Goal: Transaction & Acquisition: Purchase product/service

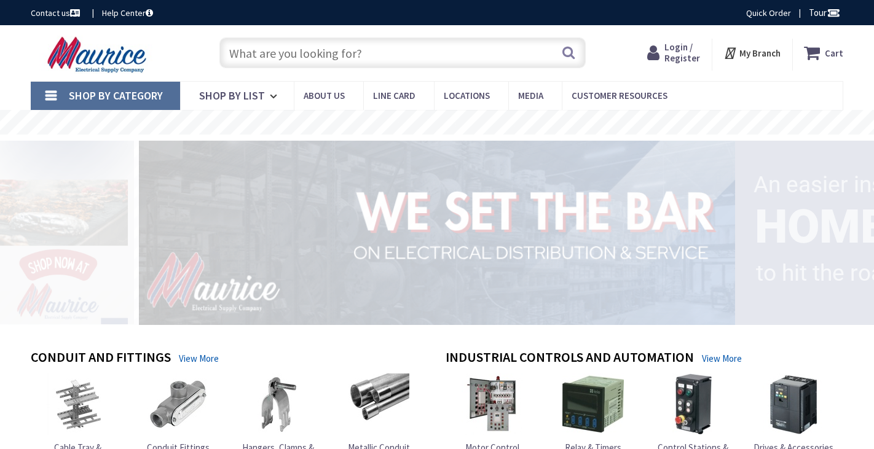
drag, startPoint x: 684, startPoint y: 55, endPoint x: 613, endPoint y: 74, distance: 74.4
click at [684, 55] on span "Login / Register" at bounding box center [682, 52] width 36 height 23
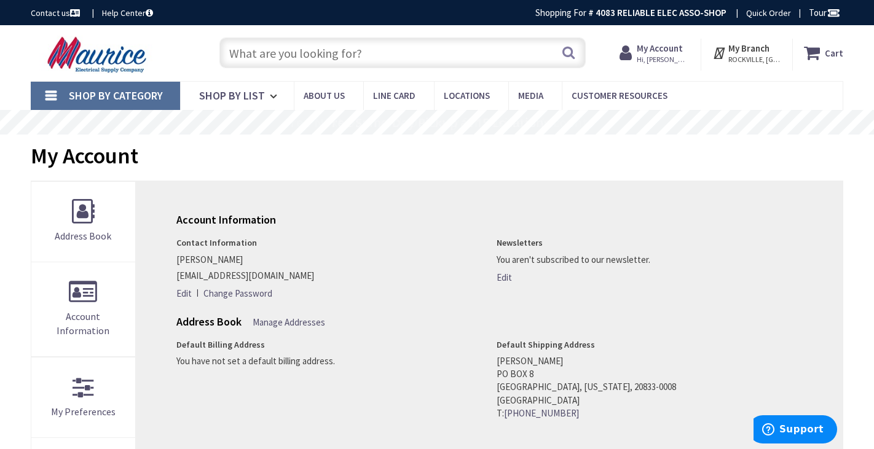
click at [241, 53] on input "text" at bounding box center [402, 52] width 366 height 31
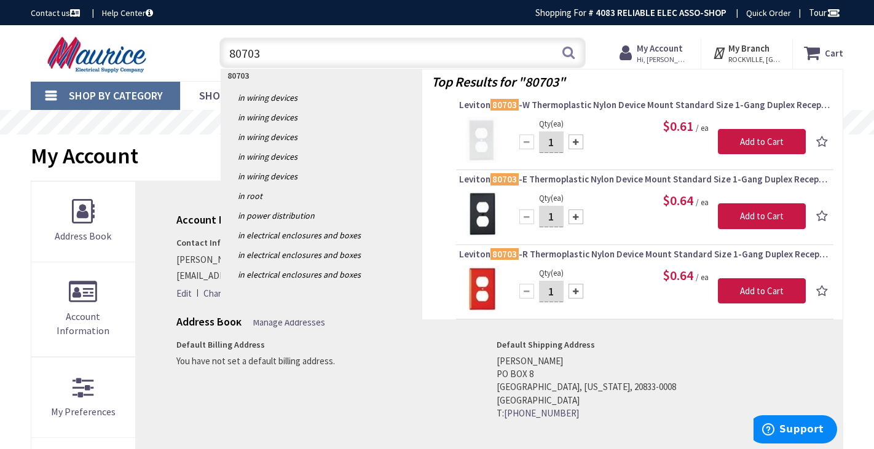
type input "80703"
click at [555, 139] on input "1" at bounding box center [551, 142] width 25 height 22
type input "40"
click at [777, 141] on input "Add to Cart" at bounding box center [762, 142] width 88 height 26
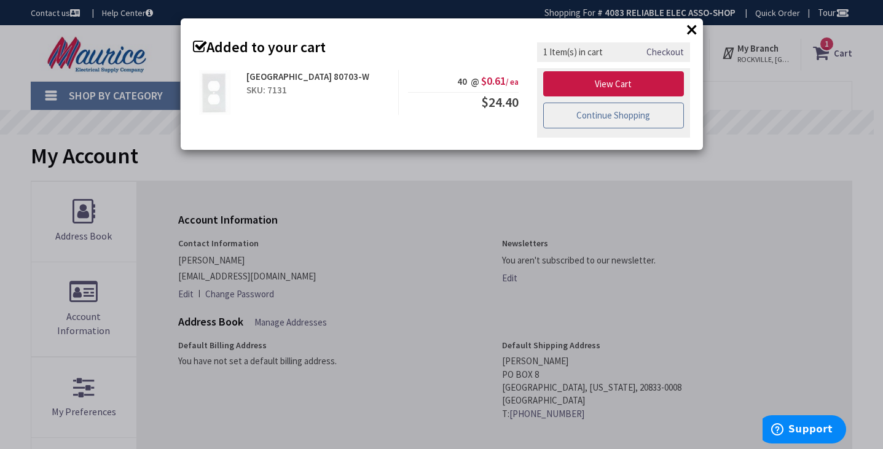
click at [598, 112] on link "Continue Shopping" at bounding box center [613, 116] width 141 height 26
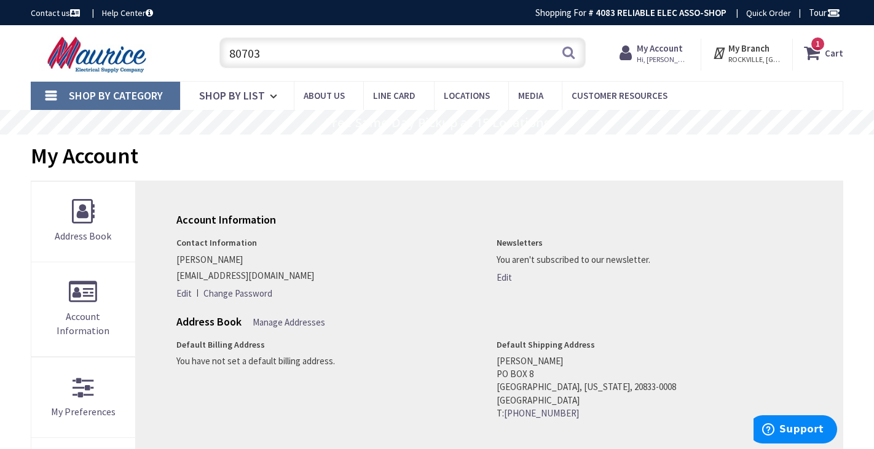
drag, startPoint x: 390, startPoint y: 58, endPoint x: 403, endPoint y: 56, distance: 13.1
click at [391, 59] on input "80703" at bounding box center [402, 52] width 366 height 31
type input "8"
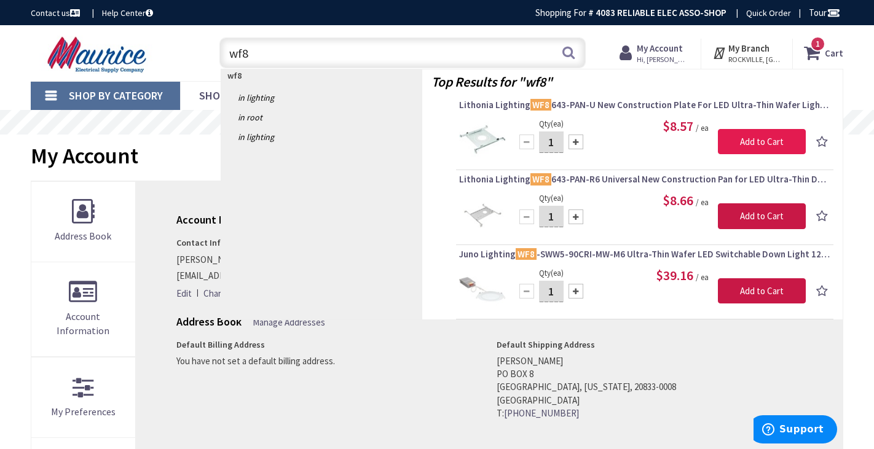
type input "wf8"
click at [760, 143] on input "Add to Cart" at bounding box center [762, 142] width 88 height 26
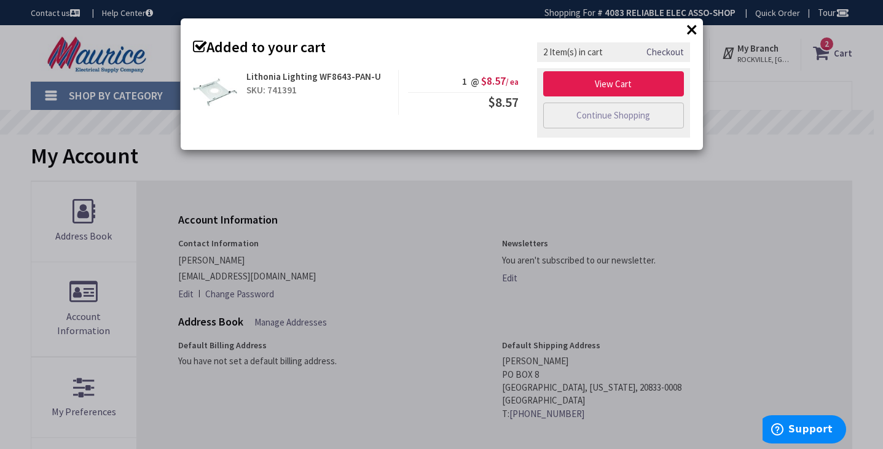
click at [622, 80] on link "View Cart" at bounding box center [613, 84] width 141 height 26
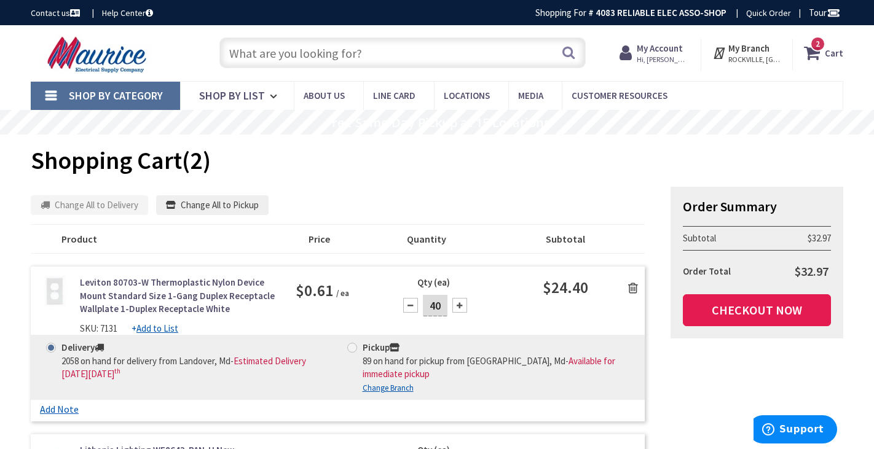
click at [740, 300] on link "Checkout Now" at bounding box center [757, 310] width 148 height 32
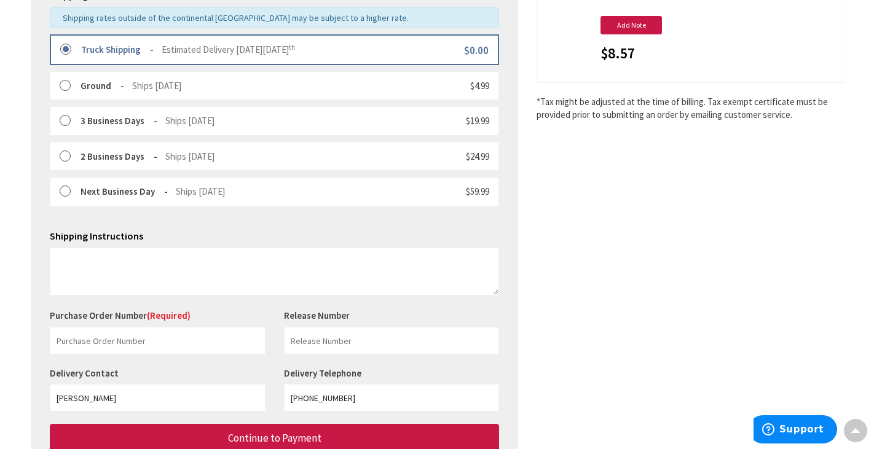
scroll to position [325, 0]
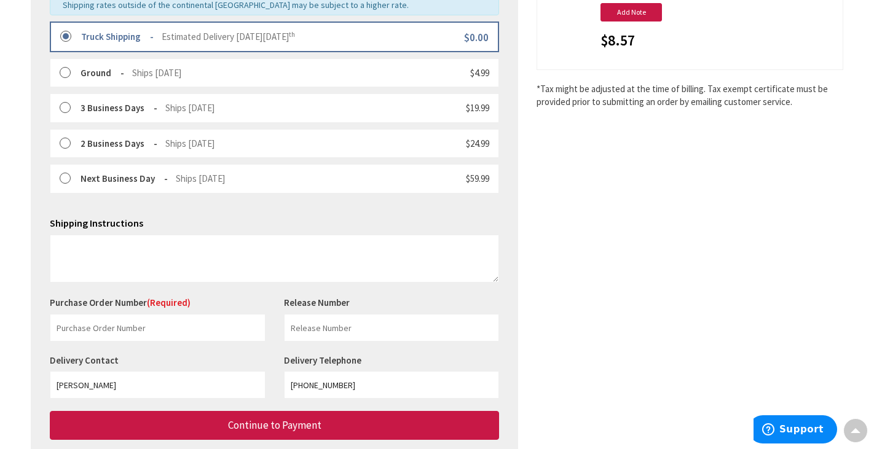
click at [123, 304] on div "Purchase Order Number (Required) This is a required field." at bounding box center [158, 318] width 234 height 45
click at [78, 321] on input "text" at bounding box center [158, 328] width 216 height 28
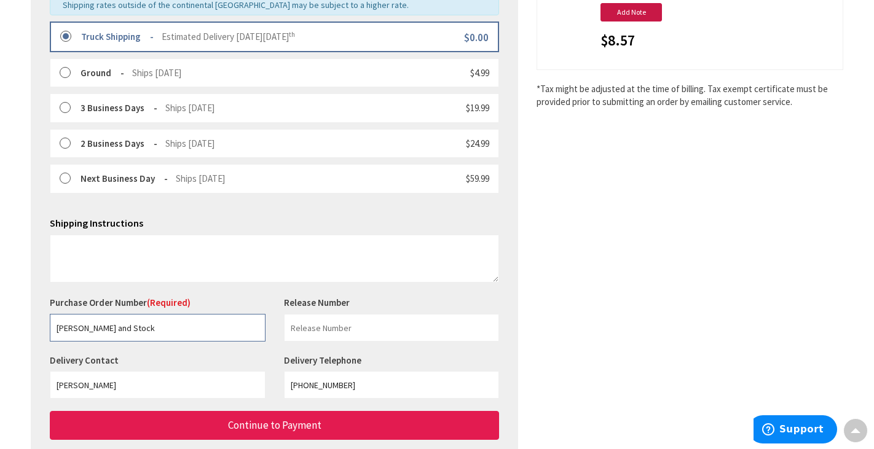
type input "Fernandez and Stock"
click at [380, 418] on button "Continue to Payment" at bounding box center [274, 425] width 449 height 29
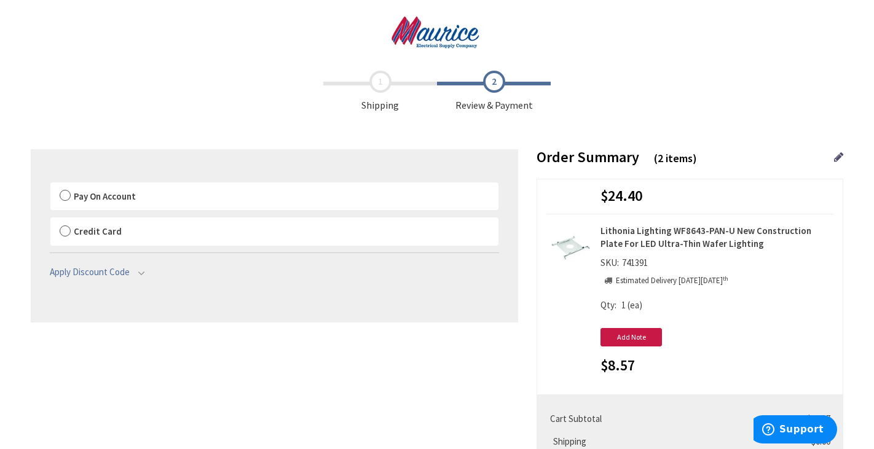
click at [63, 194] on label "Pay On Account" at bounding box center [274, 196] width 448 height 28
click at [50, 185] on input "Pay On Account" at bounding box center [50, 185] width 0 height 0
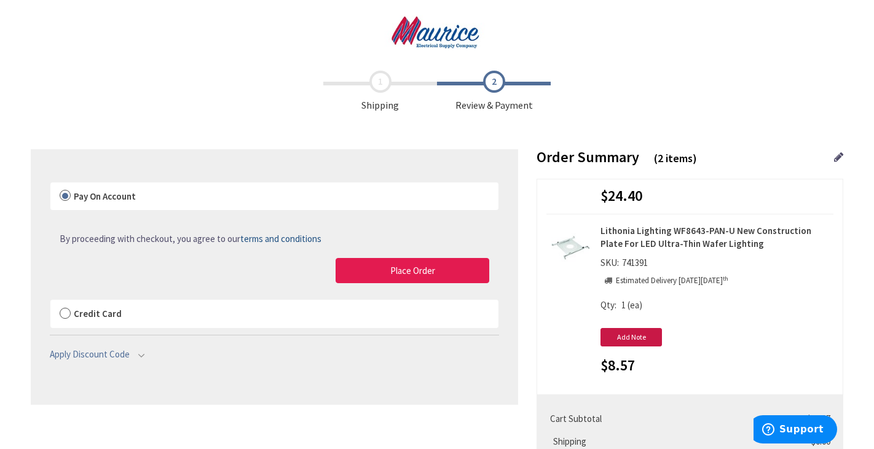
click at [382, 273] on button "Place Order" at bounding box center [412, 271] width 154 height 26
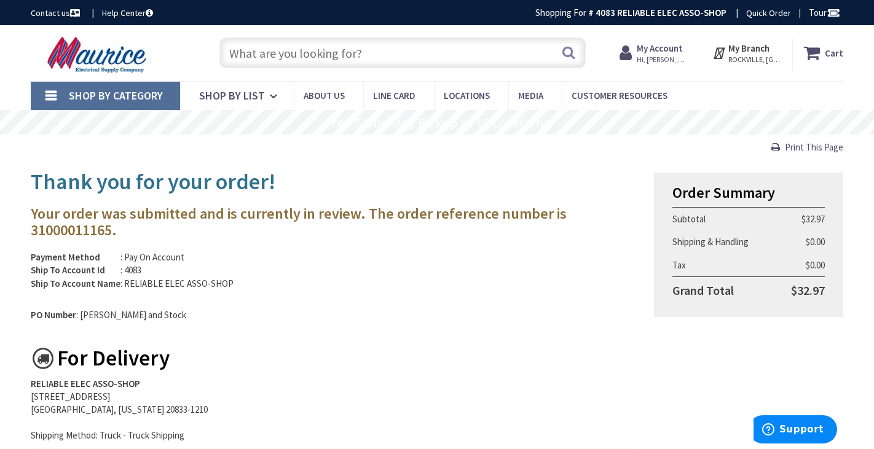
click at [233, 56] on input "text" at bounding box center [402, 52] width 366 height 31
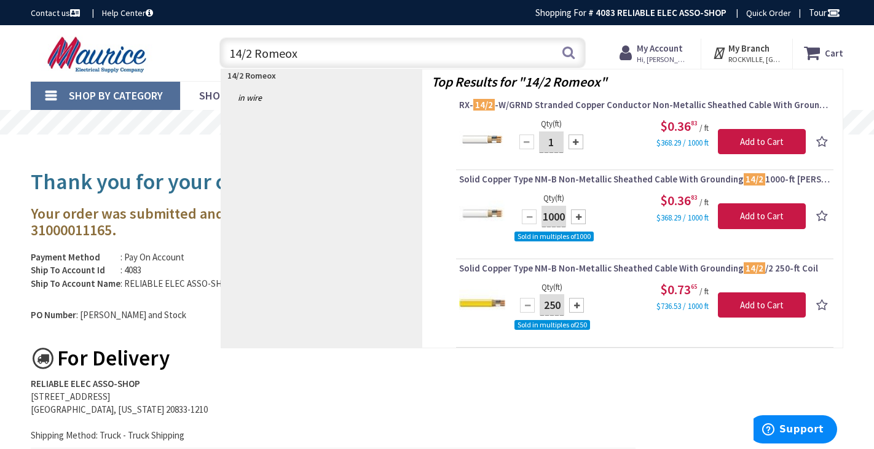
click at [292, 54] on input "14/2 Romeox" at bounding box center [402, 52] width 366 height 31
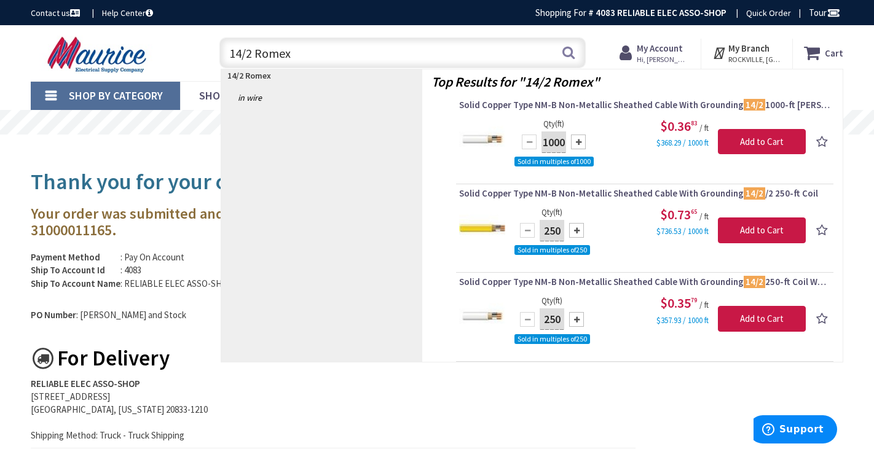
type input "14/2 Romex"
click at [577, 318] on div at bounding box center [576, 319] width 15 height 15
type input "1000"
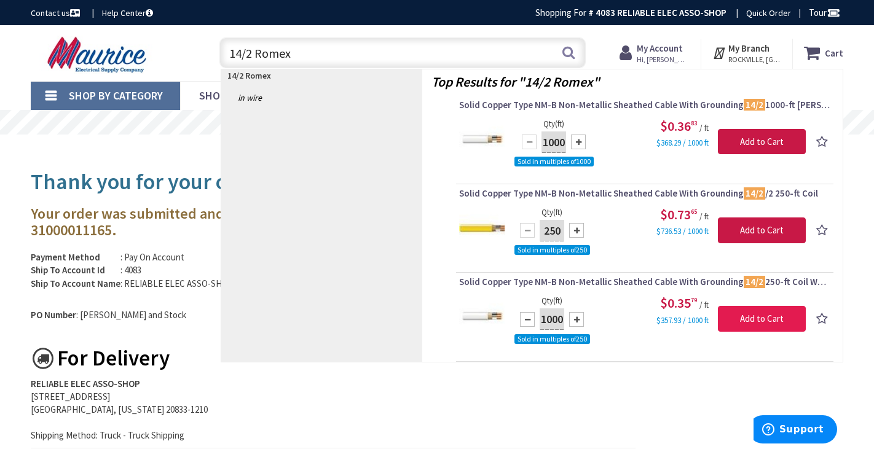
click at [753, 318] on input "Add to Cart" at bounding box center [762, 319] width 88 height 26
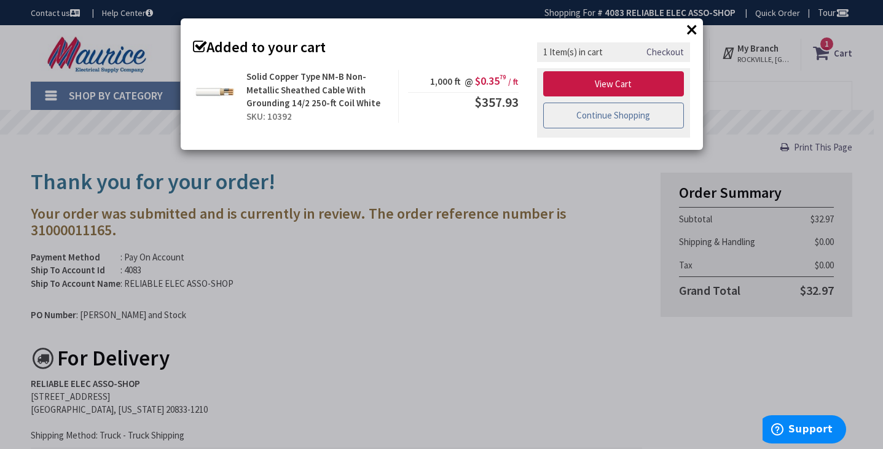
drag, startPoint x: 618, startPoint y: 118, endPoint x: 606, endPoint y: 118, distance: 11.7
click at [617, 119] on link "Continue Shopping" at bounding box center [613, 116] width 141 height 26
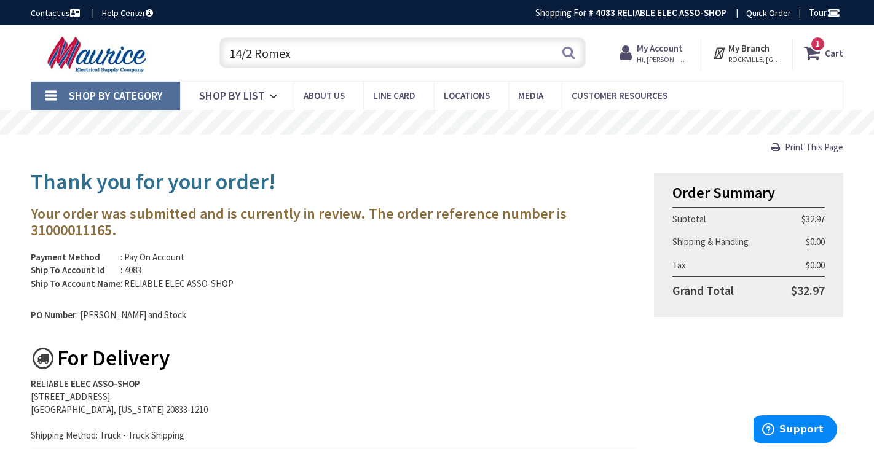
click at [240, 53] on input "14/2 Romex" at bounding box center [402, 52] width 366 height 31
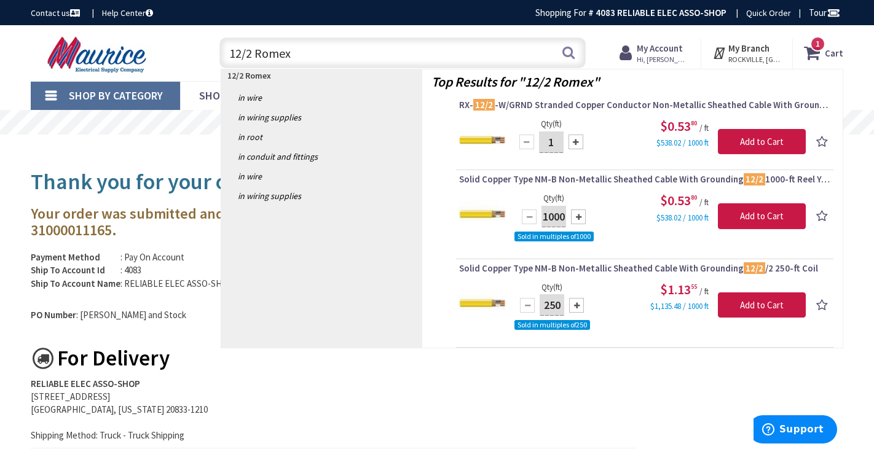
click at [305, 54] on input "12/2 Romex" at bounding box center [402, 52] width 366 height 31
type input "12/2 Romex"
click at [568, 50] on button "Search" at bounding box center [568, 53] width 16 height 28
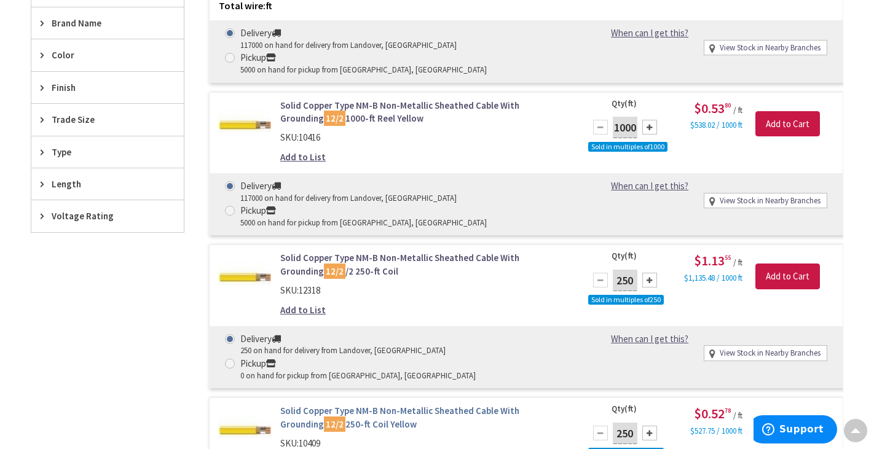
scroll to position [516, 0]
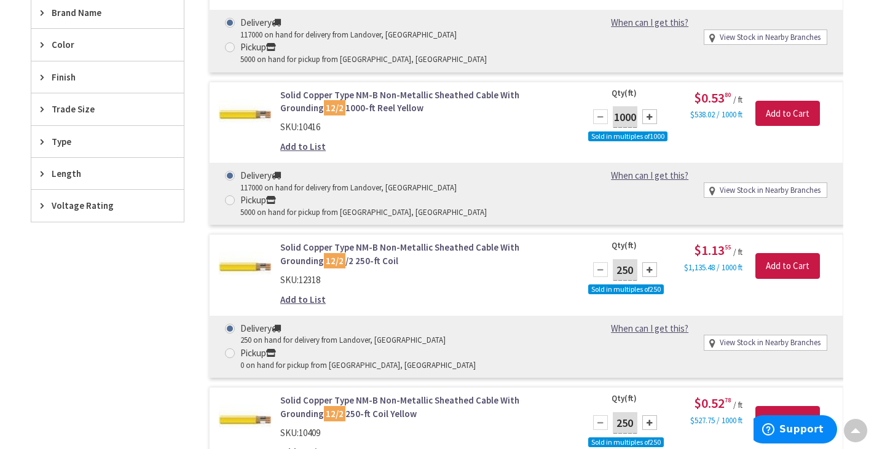
click at [651, 415] on div at bounding box center [649, 422] width 15 height 15
type input "1000"
click at [772, 406] on input "Add to Cart" at bounding box center [787, 419] width 65 height 26
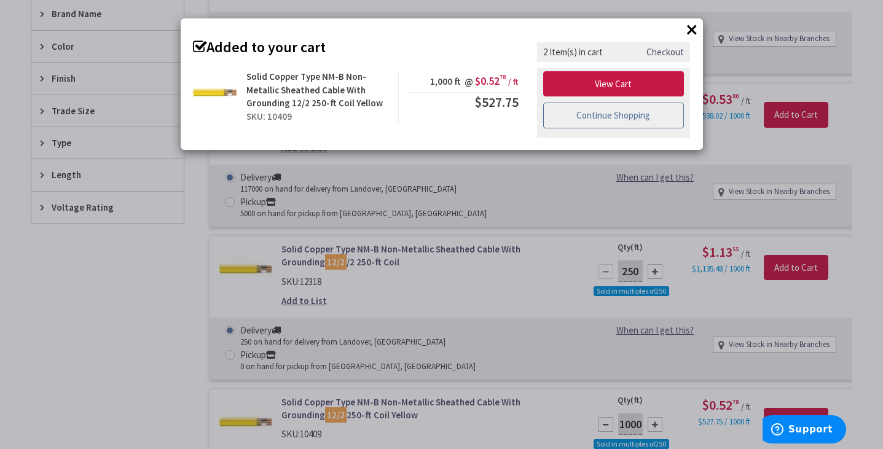
click at [611, 113] on link "Continue Shopping" at bounding box center [613, 116] width 141 height 26
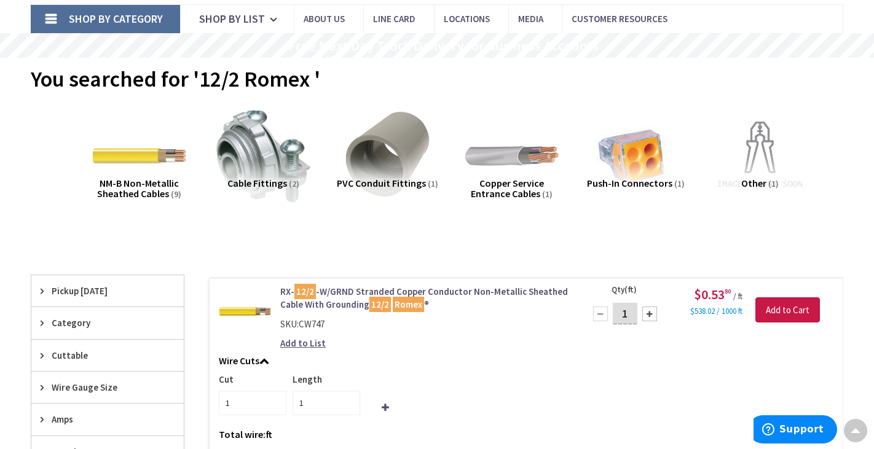
scroll to position [0, 0]
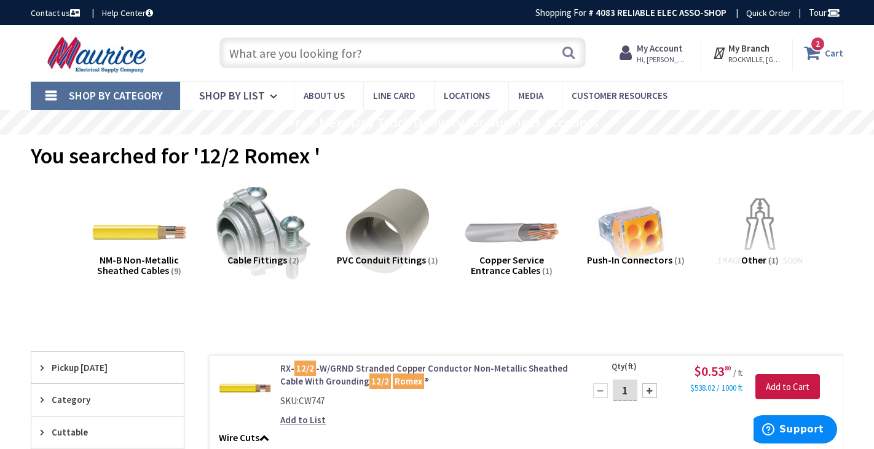
click at [828, 53] on strong "Cart" at bounding box center [833, 53] width 18 height 22
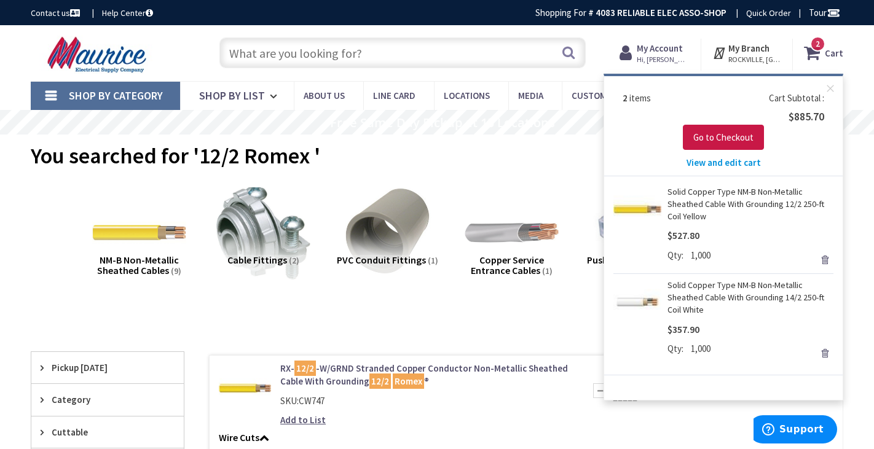
click at [729, 160] on span "View and edit cart" at bounding box center [723, 163] width 74 height 12
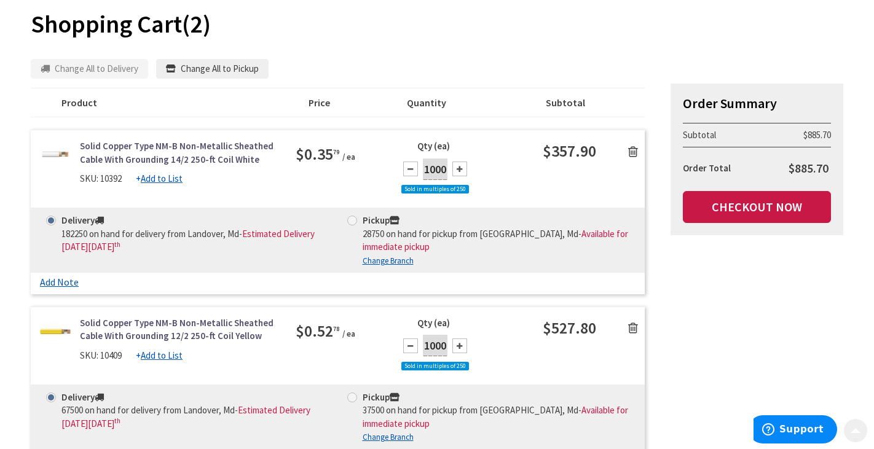
scroll to position [228, 0]
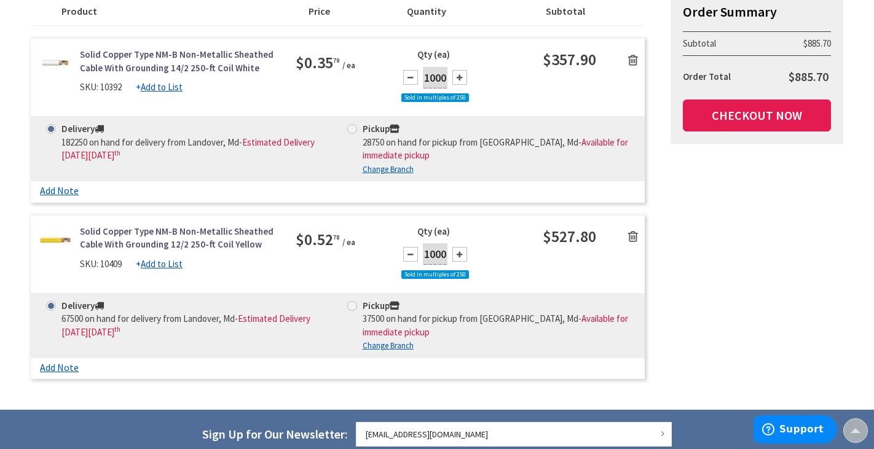
click at [753, 120] on link "Checkout Now" at bounding box center [757, 116] width 148 height 32
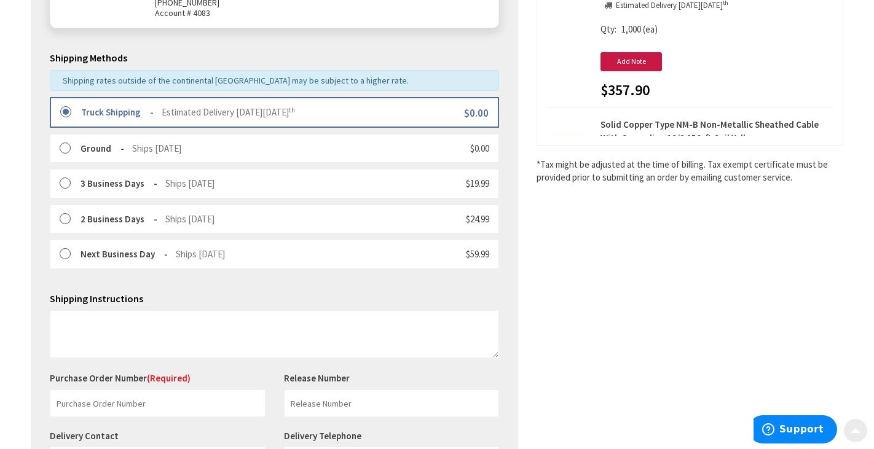
scroll to position [384, 0]
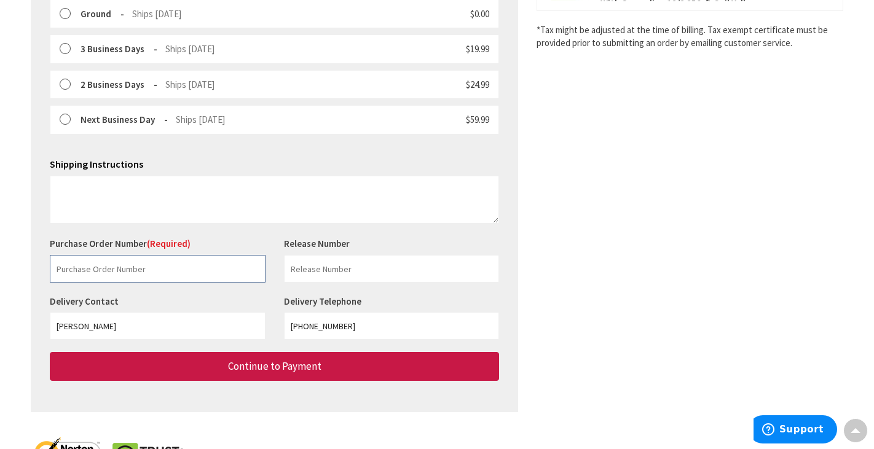
click at [64, 257] on input "text" at bounding box center [158, 269] width 216 height 28
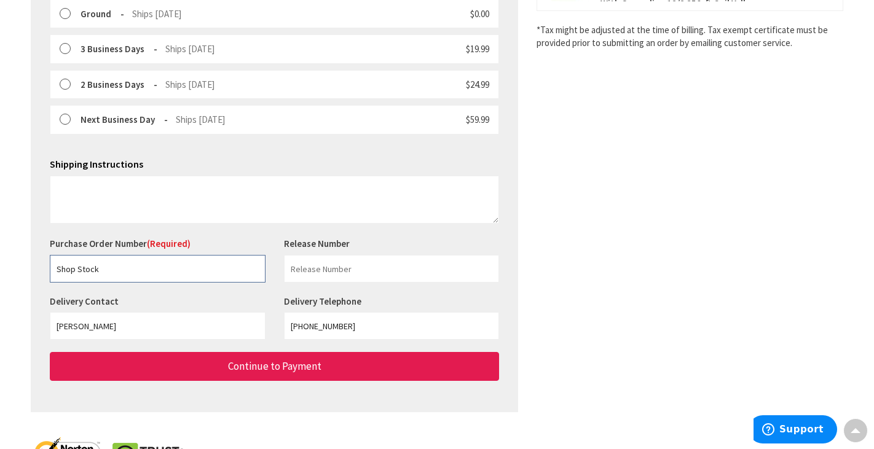
type input "Shop Stock"
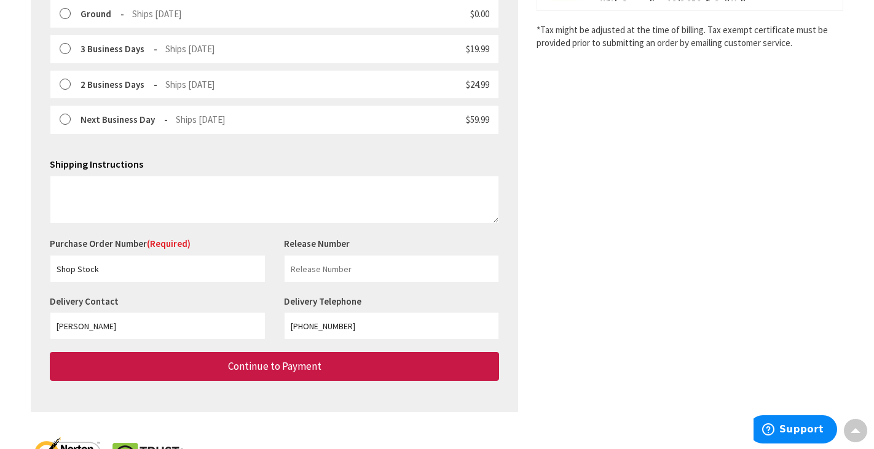
click at [241, 359] on span "Continue to Payment" at bounding box center [274, 366] width 93 height 14
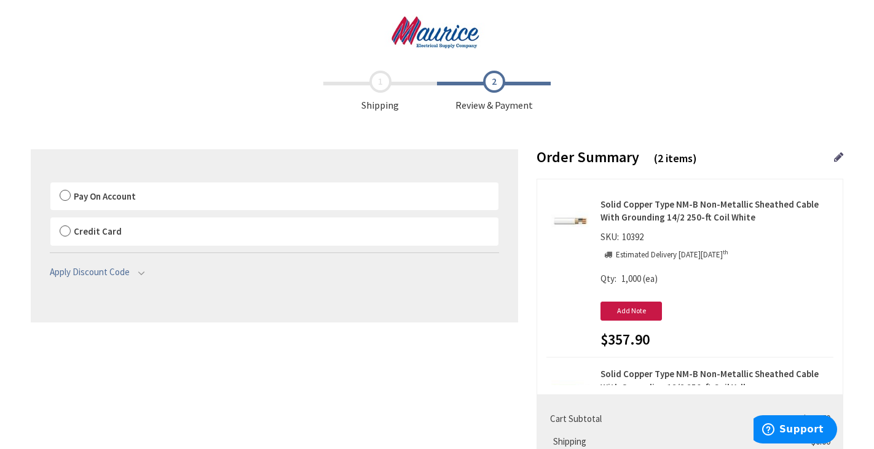
click at [61, 193] on label "Pay On Account" at bounding box center [274, 196] width 448 height 28
click at [50, 185] on input "Pay On Account" at bounding box center [50, 185] width 0 height 0
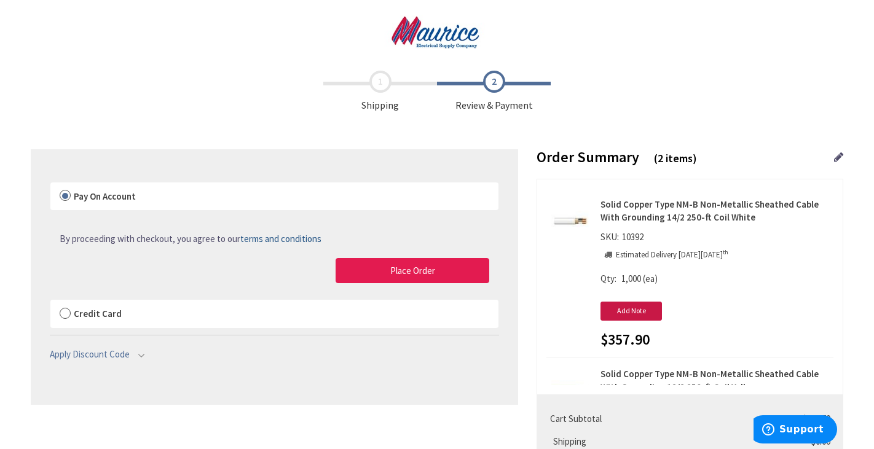
click at [372, 264] on button "Place Order" at bounding box center [412, 271] width 154 height 26
